Goal: Transaction & Acquisition: Purchase product/service

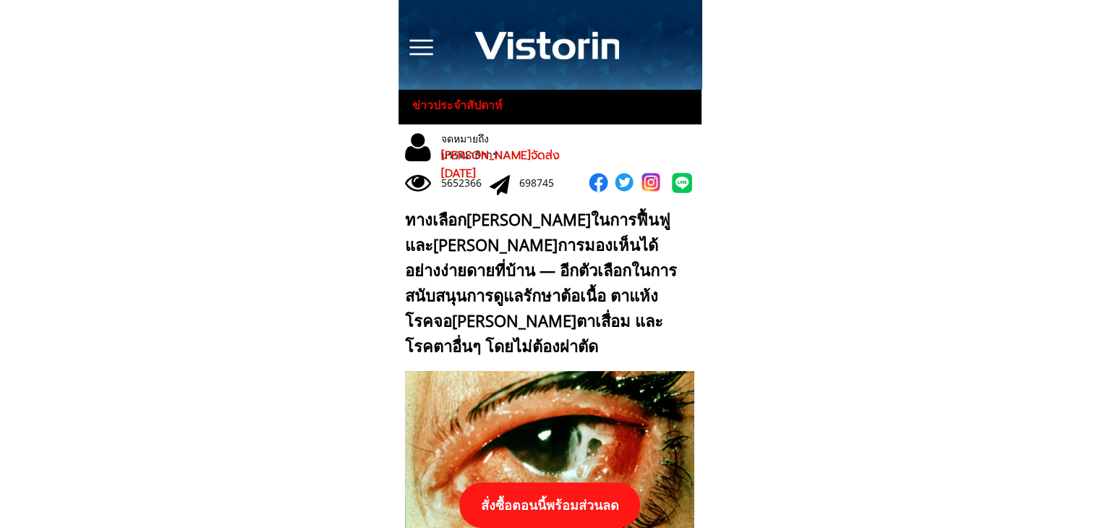
click at [562, 491] on p "สั่งซื้อตอนนี้พร้อมส่วนลด" at bounding box center [549, 505] width 181 height 46
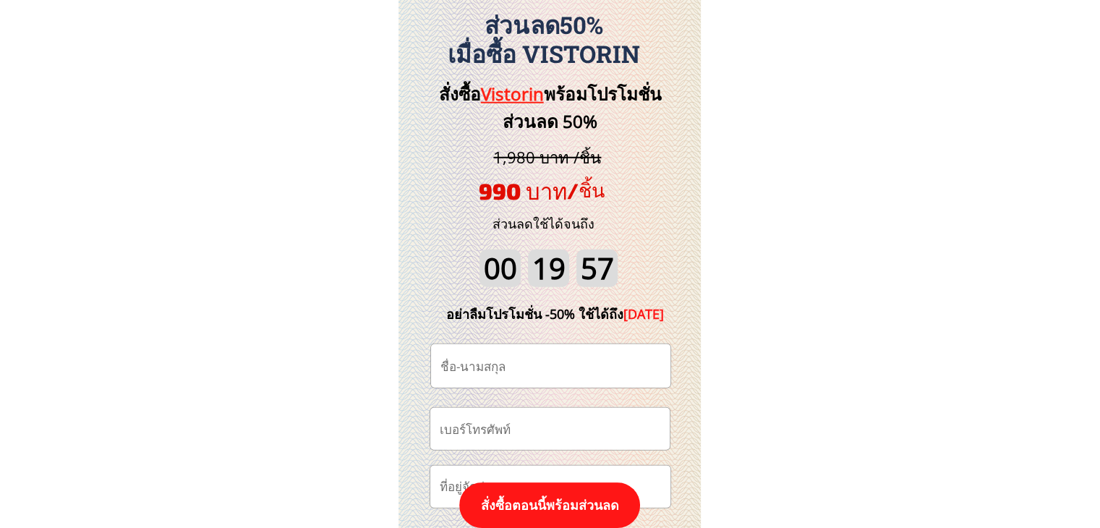
scroll to position [15088, 0]
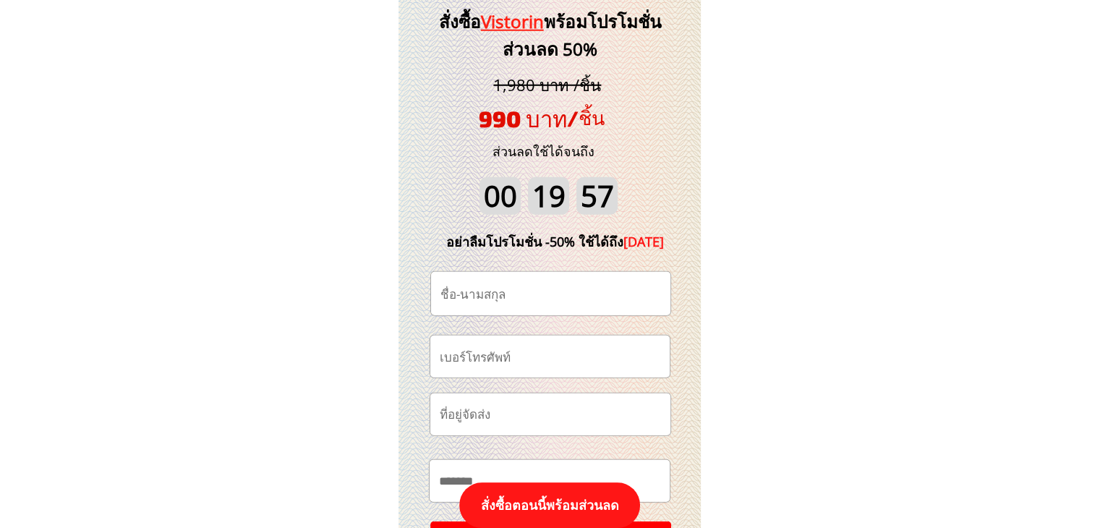
click at [538, 296] on input "text" at bounding box center [551, 293] width 228 height 43
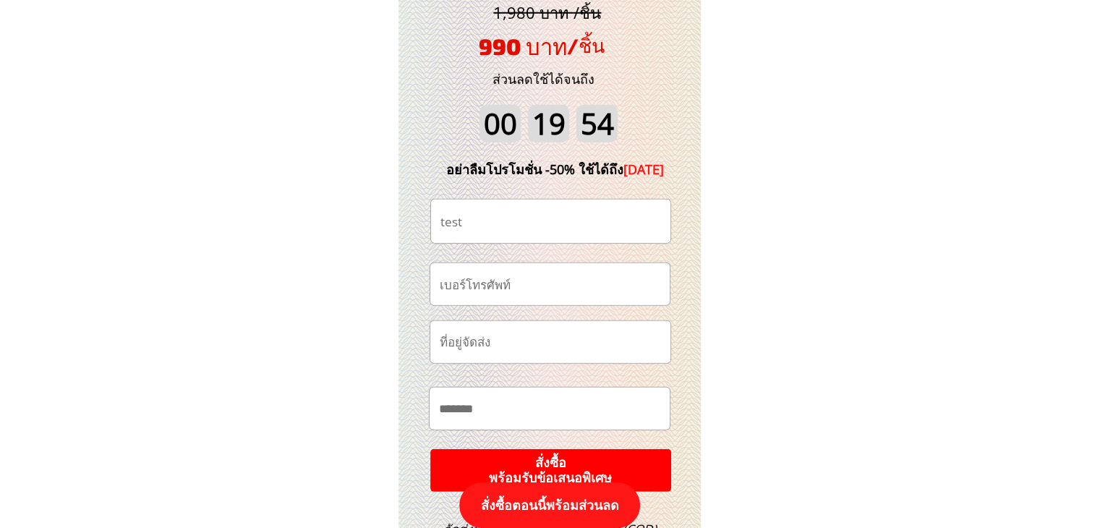
type input "test"
click at [537, 271] on input "tel" at bounding box center [550, 283] width 228 height 41
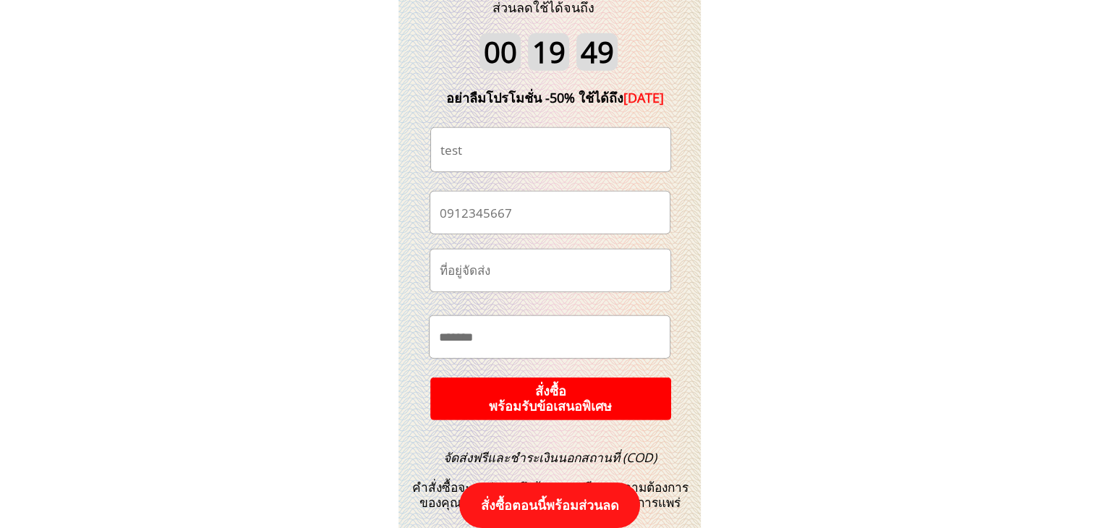
scroll to position [15233, 0]
click at [568, 388] on p "สั่งซื้อ พร้อมรับข้อเสนอพิเศษ" at bounding box center [551, 398] width 264 height 47
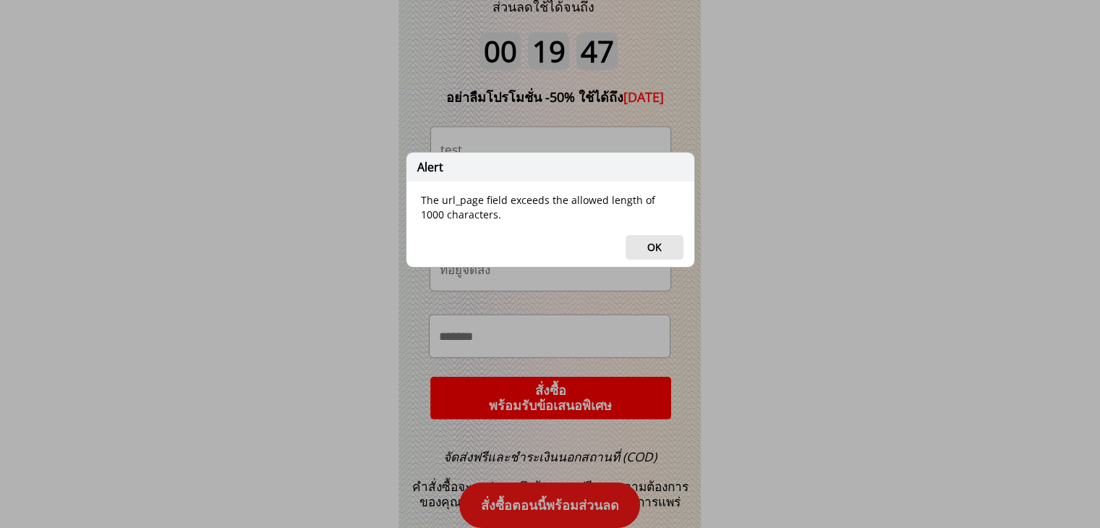
click at [668, 236] on button "OK" at bounding box center [654, 247] width 58 height 25
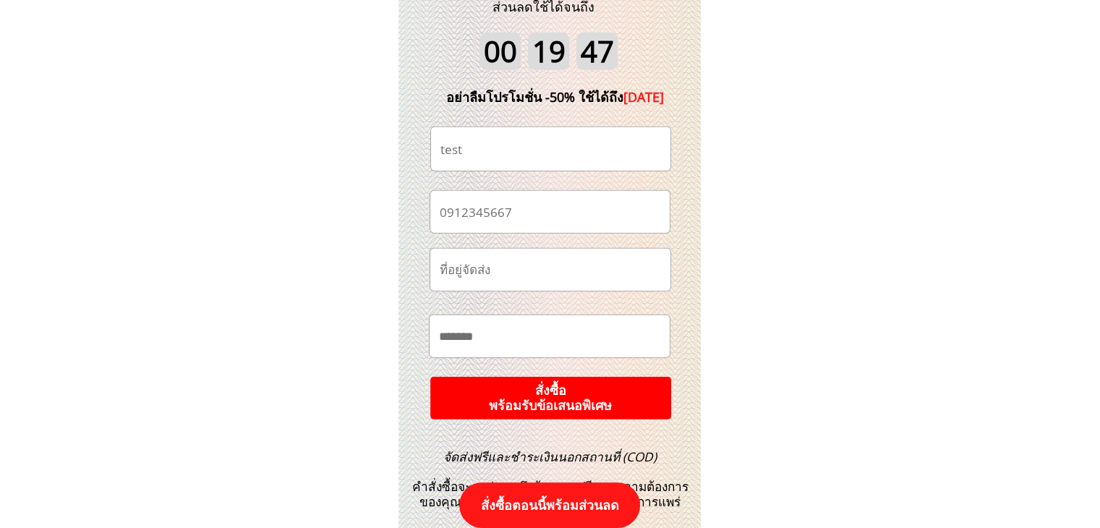
click at [557, 213] on input "0912345667" at bounding box center [550, 211] width 228 height 41
type input "09123456672"
click at [549, 408] on p "สั่งซื้อ พร้อมรับข้อเสนอพิเศษ" at bounding box center [549, 397] width 241 height 43
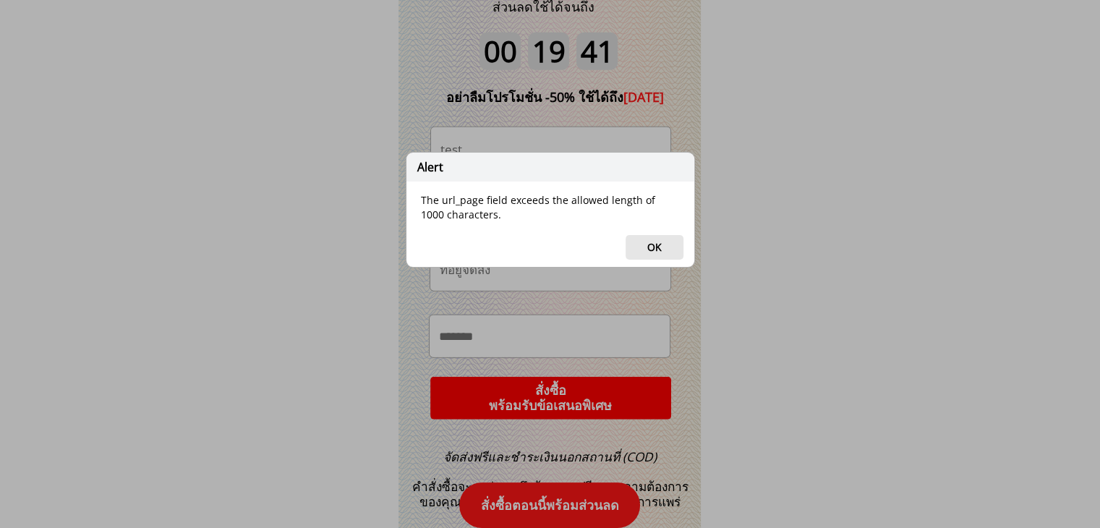
click at [654, 248] on button "OK" at bounding box center [654, 247] width 58 height 25
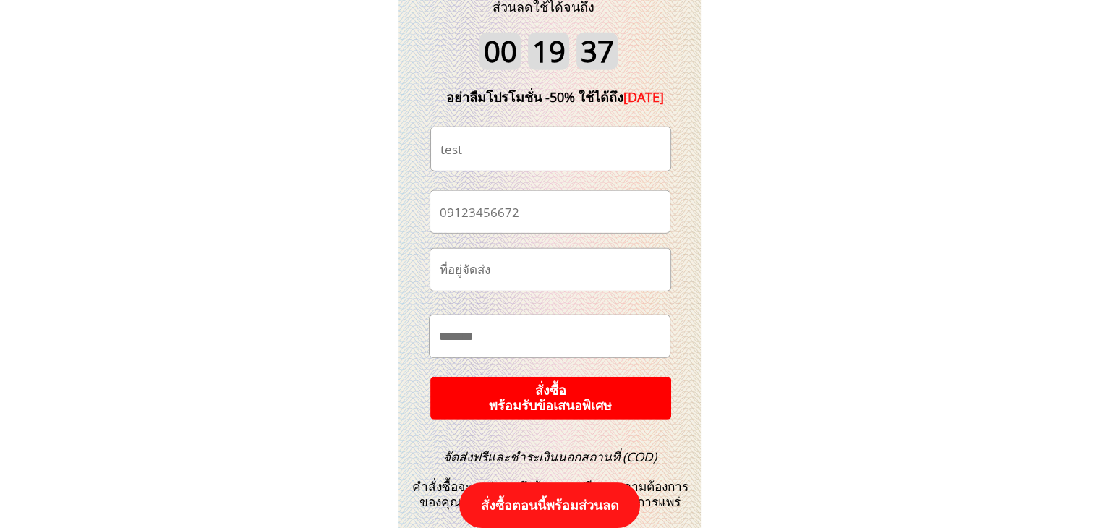
click at [531, 212] on input "09123456672" at bounding box center [550, 211] width 228 height 41
click at [574, 393] on p "สั่งซื้อ พร้อมรับข้อเสนอพิเศษ" at bounding box center [549, 397] width 241 height 43
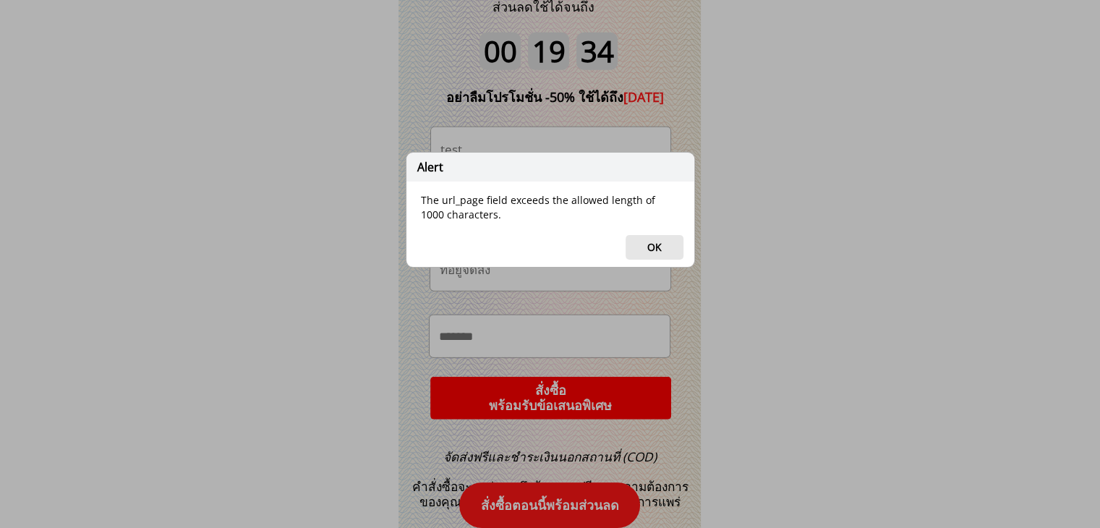
click at [654, 244] on button "OK" at bounding box center [654, 247] width 58 height 25
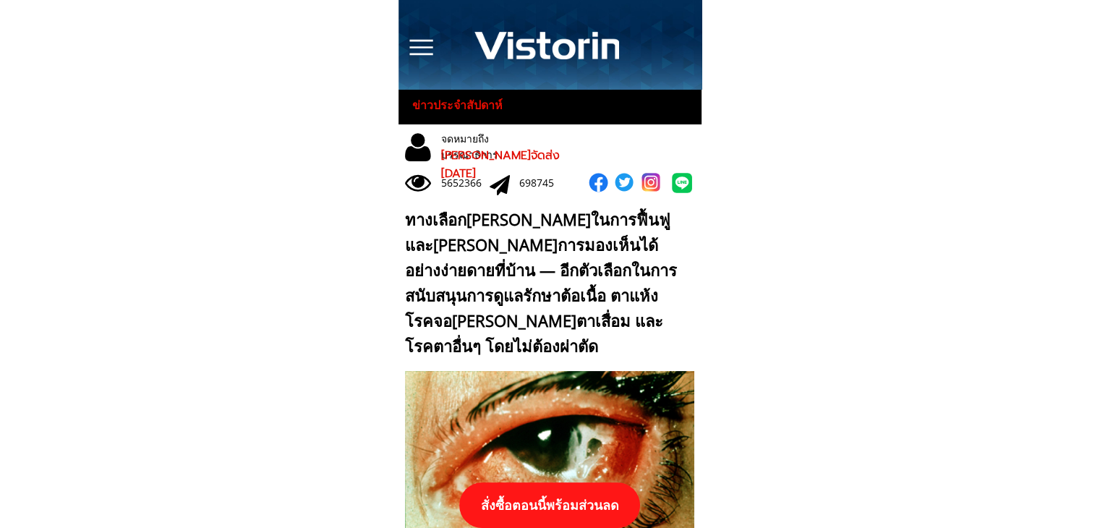
click at [583, 507] on p "สั่งซื้อตอนนี้พร้อมส่วนลด" at bounding box center [549, 505] width 181 height 46
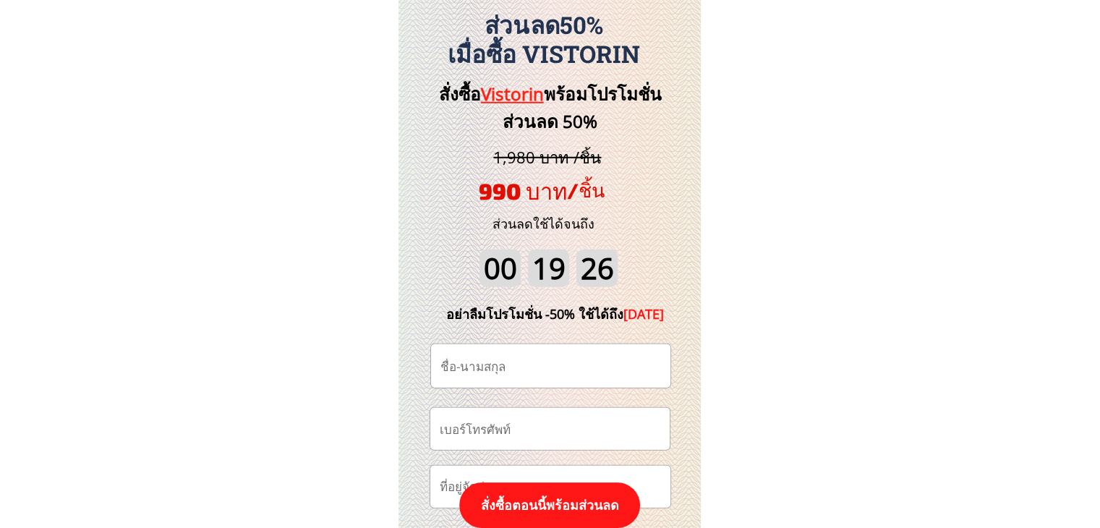
scroll to position [15161, 0]
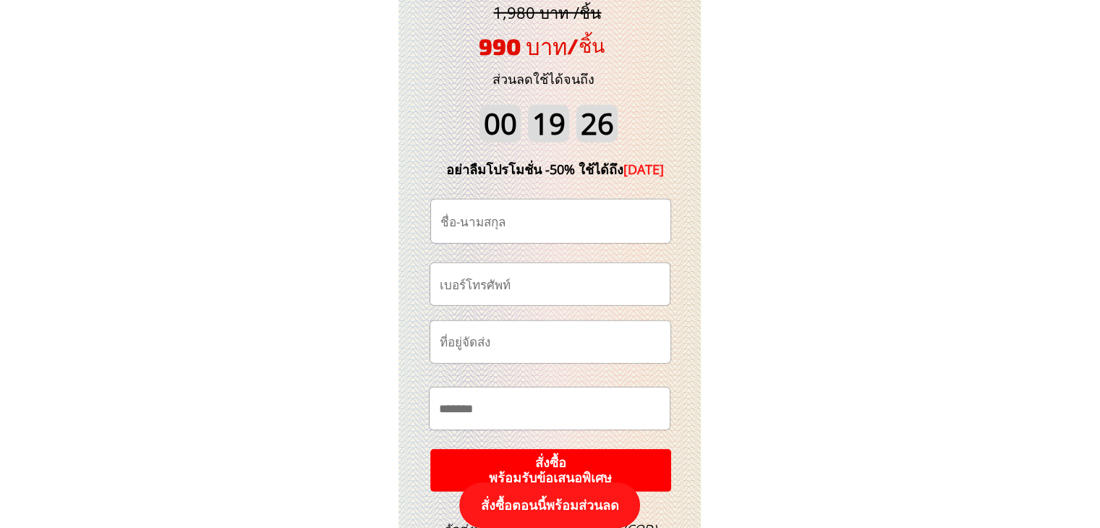
click at [564, 220] on input "text" at bounding box center [551, 221] width 228 height 43
type input "test"
click at [538, 290] on input "tel" at bounding box center [550, 283] width 228 height 41
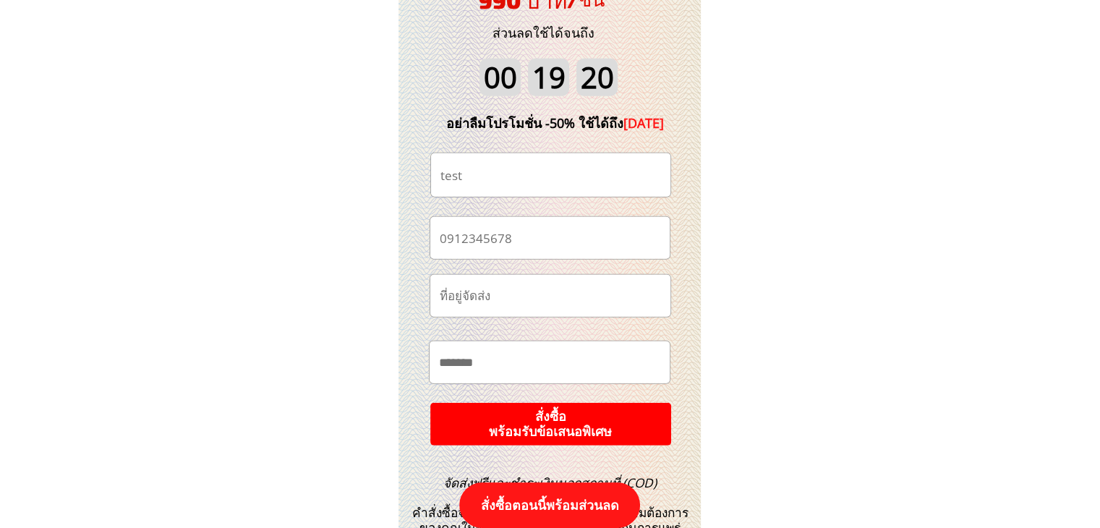
scroll to position [15233, 0]
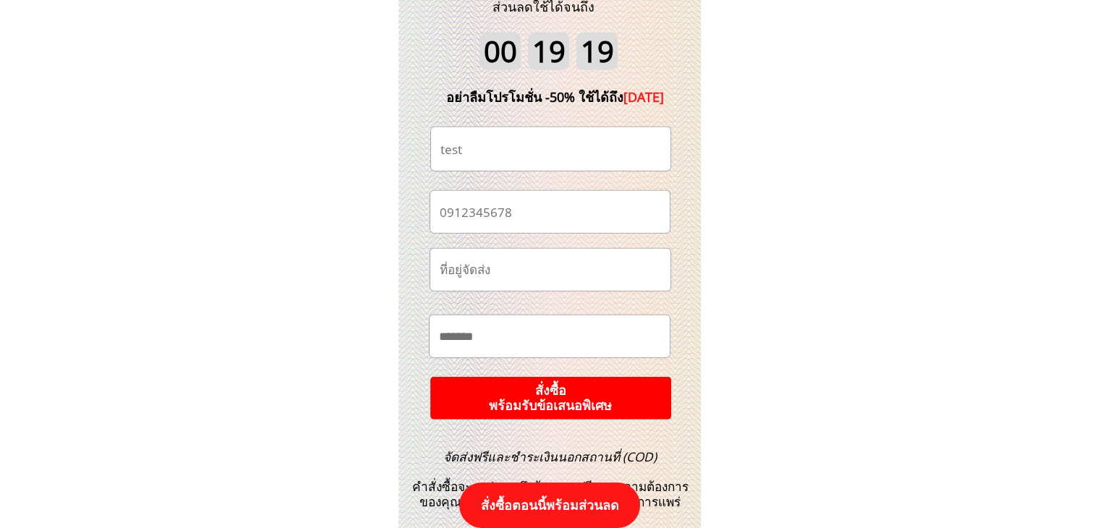
type input "0912345678"
click at [581, 407] on p "สั่งซื้อ พร้อมรับข้อเสนอพิเศษ" at bounding box center [550, 397] width 242 height 43
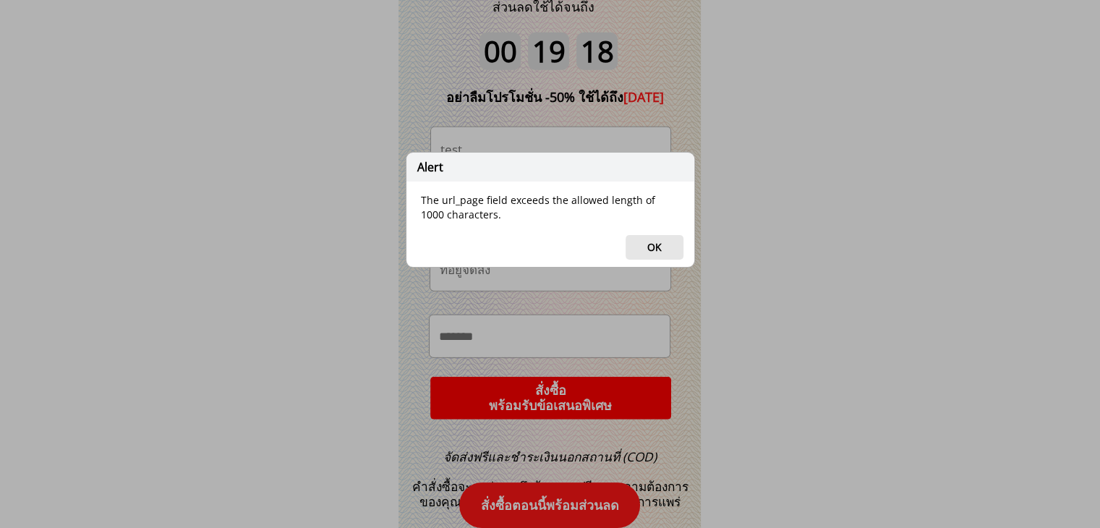
click at [654, 242] on button "OK" at bounding box center [654, 247] width 58 height 25
